Goal: Information Seeking & Learning: Learn about a topic

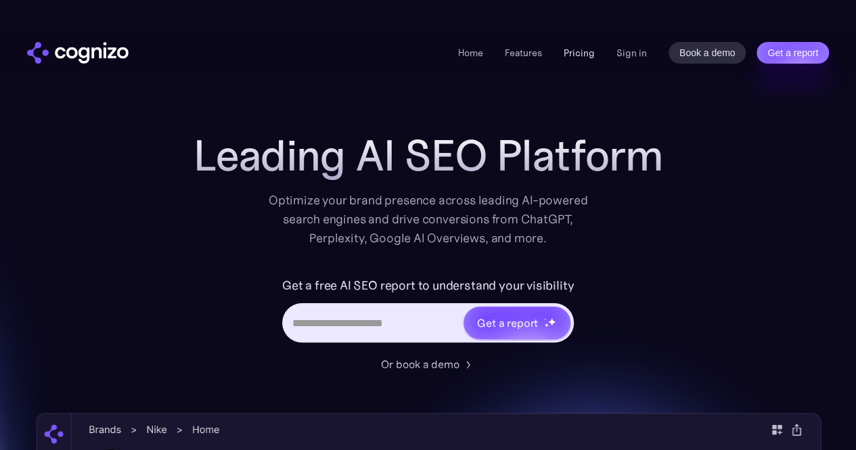
click at [575, 52] on link "Pricing" at bounding box center [579, 53] width 31 height 12
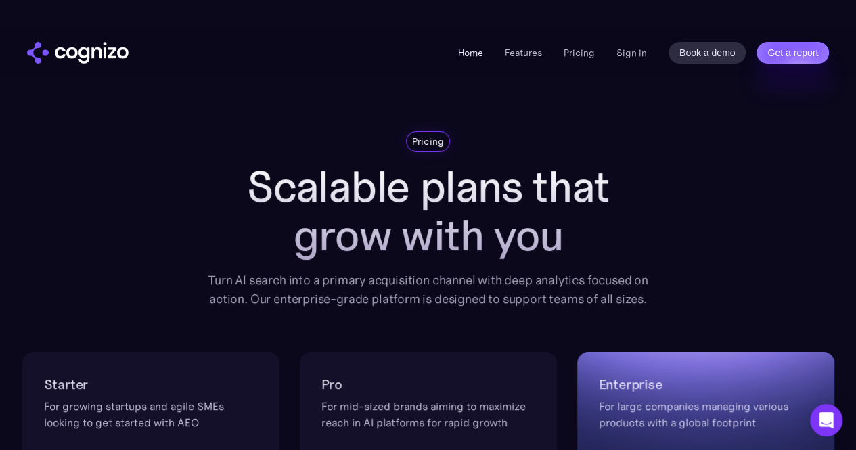
click at [476, 58] on link "Home" at bounding box center [470, 53] width 25 height 12
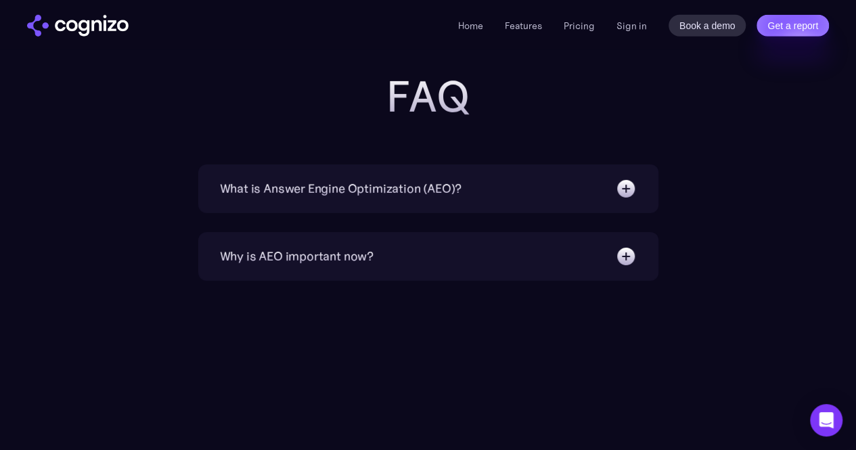
scroll to position [4736, 0]
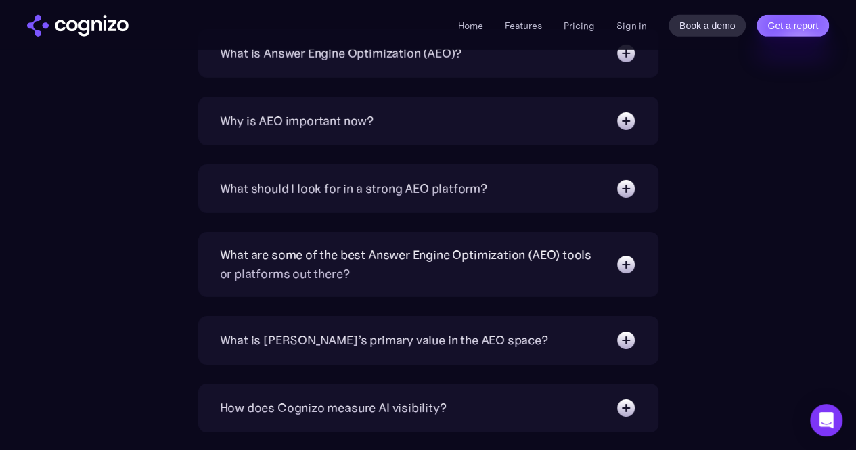
click at [445, 63] on div "What is Answer Engine Optimization (AEO)?" at bounding box center [341, 53] width 242 height 19
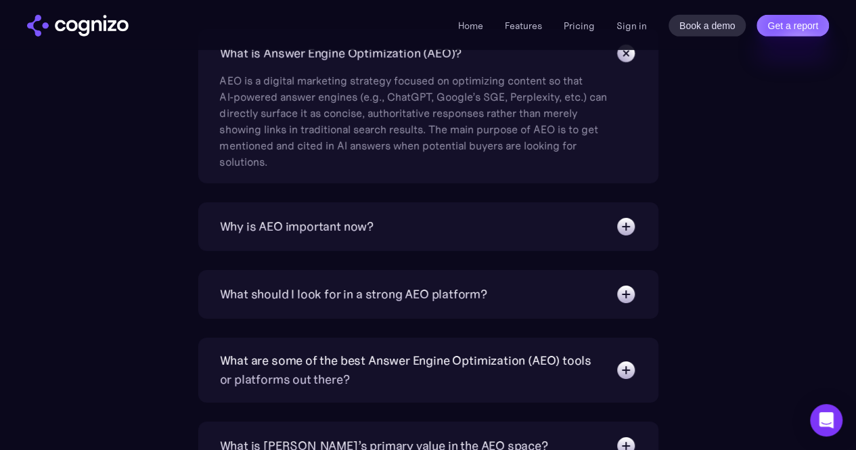
click at [373, 237] on div "Why is AEO important now?" at bounding box center [428, 227] width 417 height 22
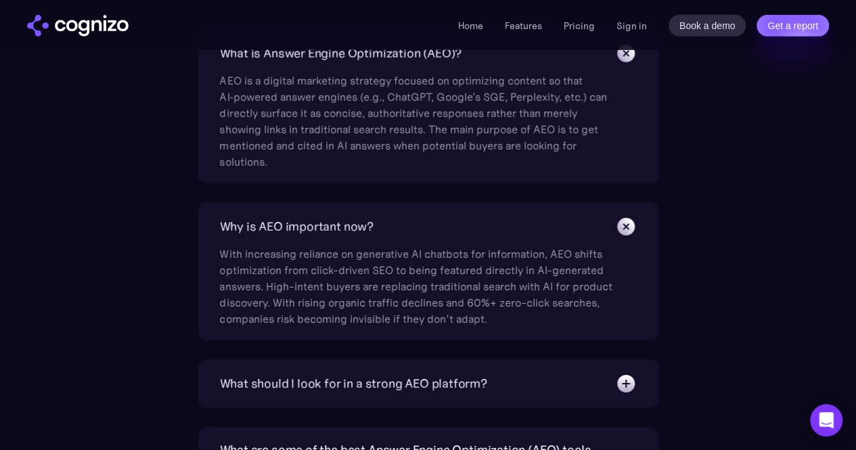
scroll to position [5007, 0]
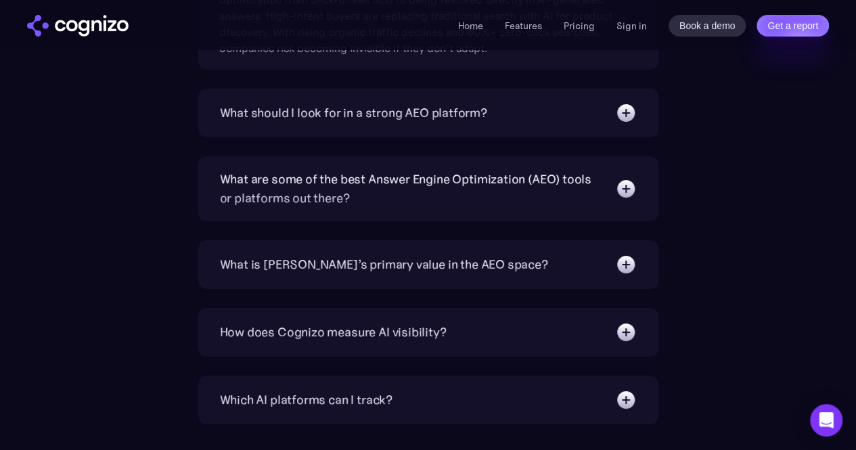
click at [409, 122] on div "What should I look for in a strong AEO platform?" at bounding box center [353, 113] width 267 height 19
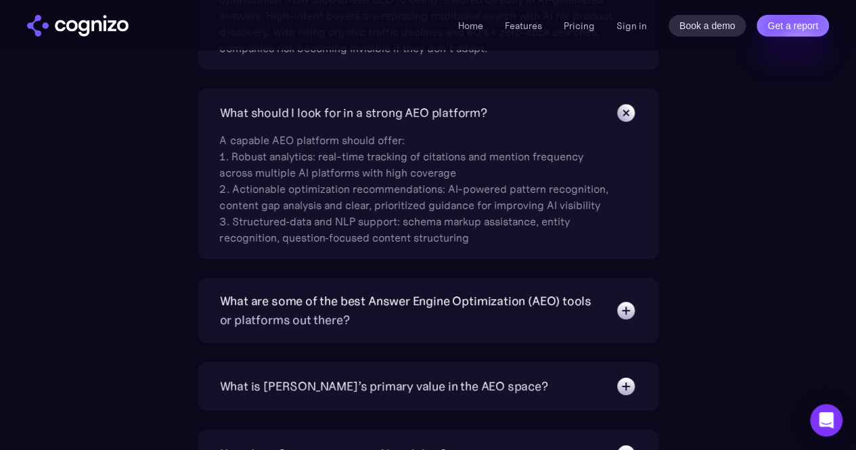
scroll to position [4939, 0]
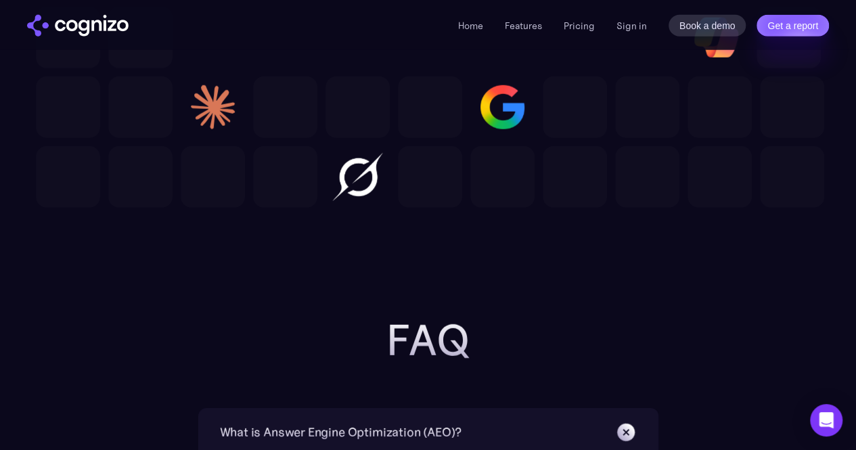
scroll to position [4263, 0]
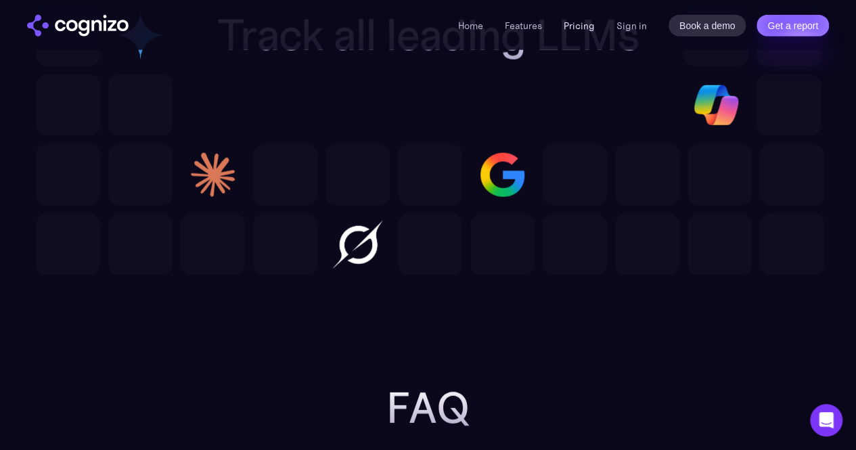
click at [589, 30] on link "Pricing" at bounding box center [579, 26] width 31 height 12
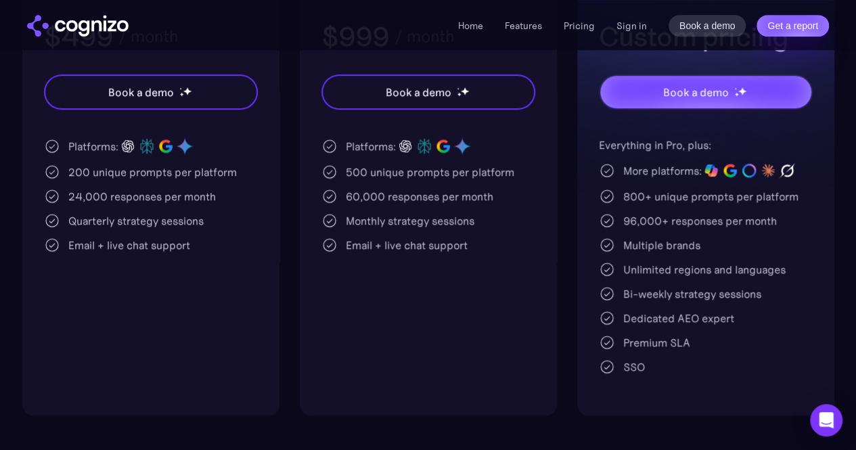
scroll to position [271, 0]
